Goal: Task Accomplishment & Management: Use online tool/utility

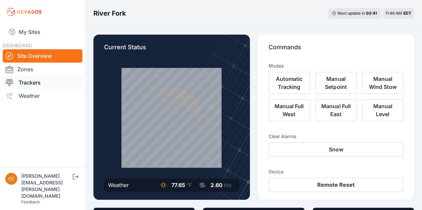
click at [35, 79] on link "Trackers" at bounding box center [43, 82] width 80 height 13
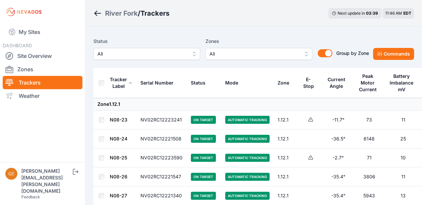
click at [226, 54] on span "All" at bounding box center [253, 54] width 89 height 8
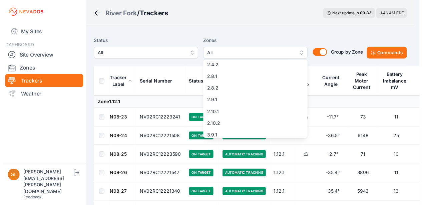
scroll to position [133, 0]
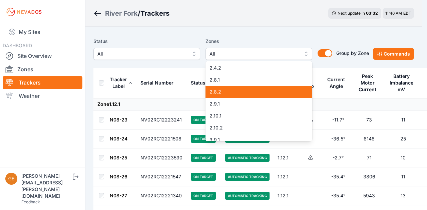
click at [257, 87] on div "2.8.2" at bounding box center [258, 92] width 107 height 12
click at [253, 79] on span "2.8.1" at bounding box center [254, 80] width 91 height 7
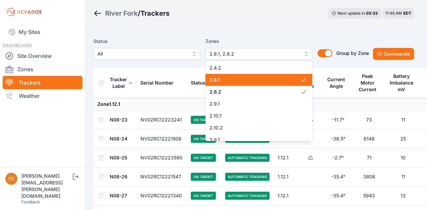
click at [217, 78] on span "2.8.1" at bounding box center [254, 80] width 91 height 7
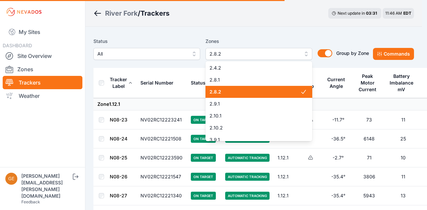
click at [227, 82] on span "2.8.1" at bounding box center [254, 80] width 91 height 7
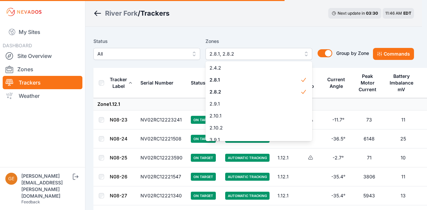
click at [399, 50] on div "Status All Zones 2.8.1, 2.8.2 1.12.1 1.12.2 1.13.1 1.13.2 1.14.1 1.14.2 1.15.1 …" at bounding box center [253, 48] width 320 height 23
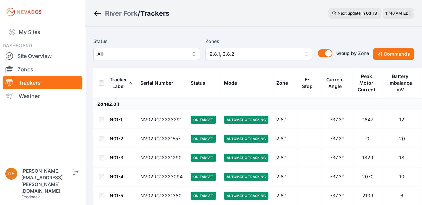
click at [258, 50] on span "2.8.1, 2.8.2" at bounding box center [253, 54] width 89 height 8
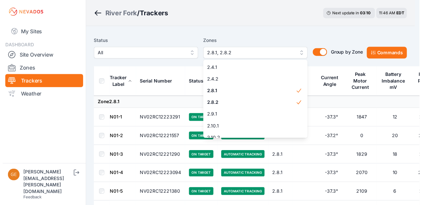
scroll to position [122, 0]
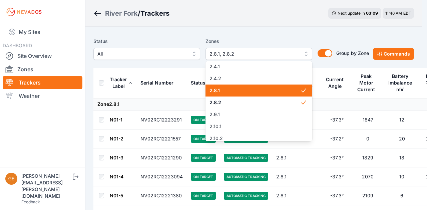
click at [247, 94] on div "2.8.1" at bounding box center [258, 91] width 107 height 12
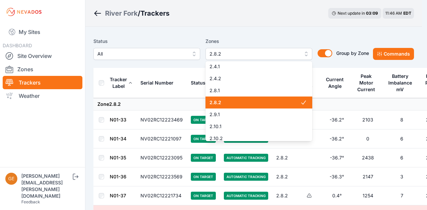
click at [243, 99] on span "2.8.2" at bounding box center [254, 102] width 91 height 7
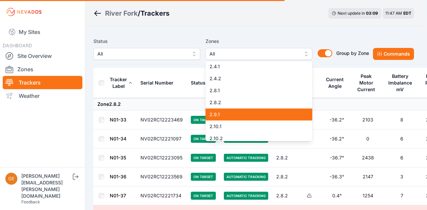
click at [231, 112] on span "2.9.1" at bounding box center [254, 114] width 91 height 7
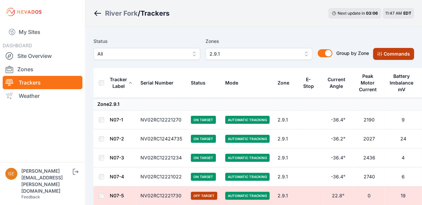
click at [391, 55] on button "Commands" at bounding box center [393, 54] width 41 height 12
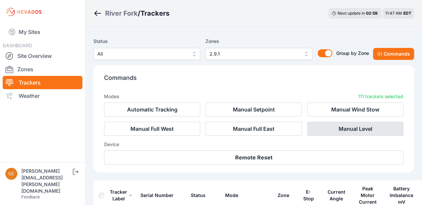
click at [365, 132] on button "Manual Level" at bounding box center [355, 129] width 96 height 14
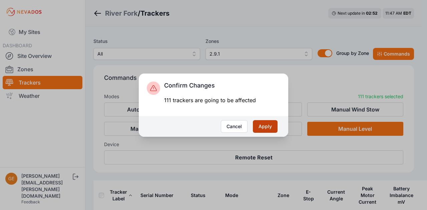
click at [270, 129] on button "Apply" at bounding box center [265, 126] width 25 height 13
